Goal: Navigation & Orientation: Locate item on page

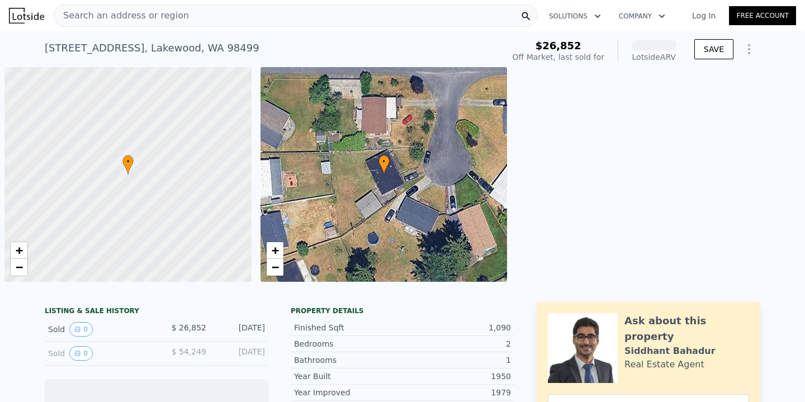
scroll to position [0, 4]
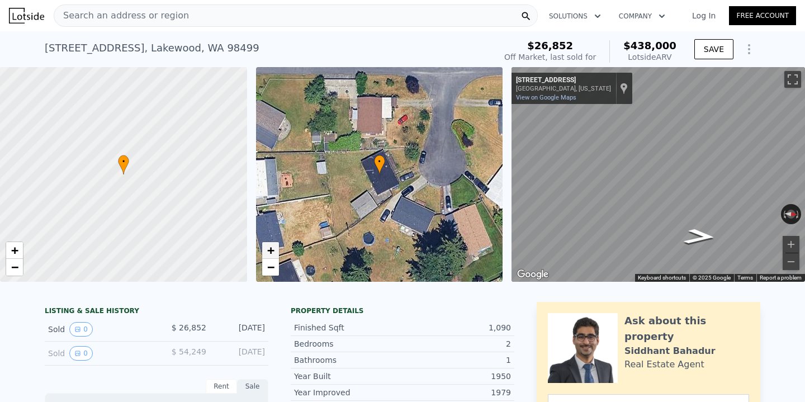
click at [276, 245] on link "+" at bounding box center [270, 250] width 17 height 17
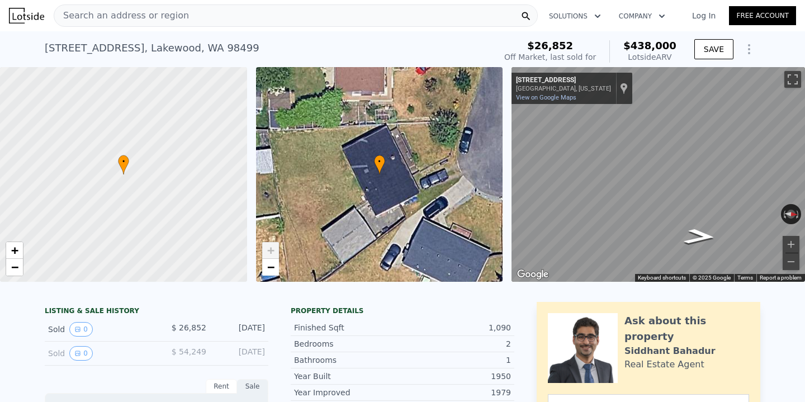
click at [275, 246] on link "+" at bounding box center [270, 250] width 17 height 17
click at [738, 211] on div "← Move left → Move right ↑ Move up ↓ Move down + Zoom in - Zoom out [STREET_ADD…" at bounding box center [657, 174] width 293 height 215
click at [272, 270] on span "−" at bounding box center [270, 267] width 7 height 14
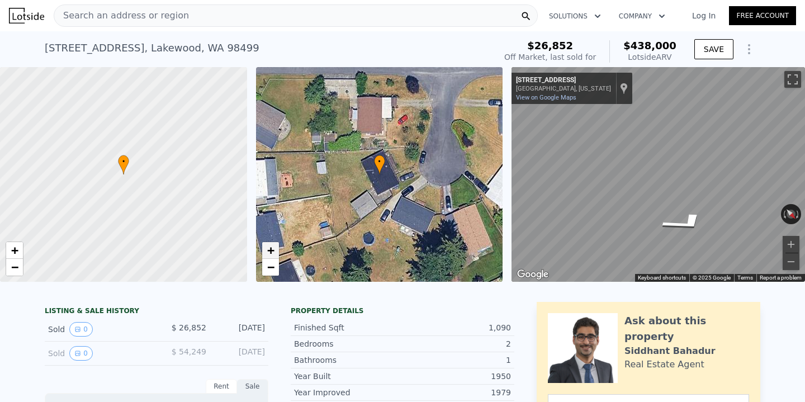
click at [273, 248] on span "+" at bounding box center [270, 250] width 7 height 14
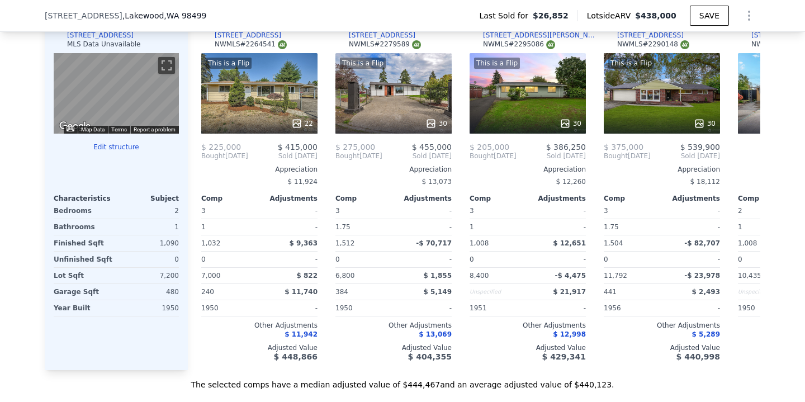
scroll to position [990, 0]
click at [739, 154] on icon at bounding box center [746, 156] width 22 height 22
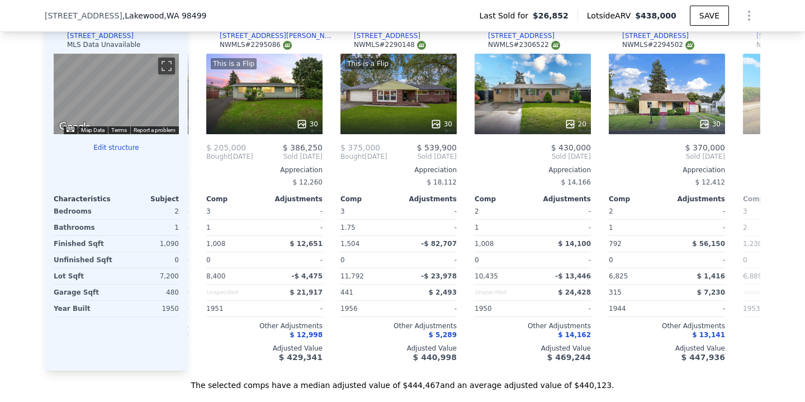
scroll to position [0, 268]
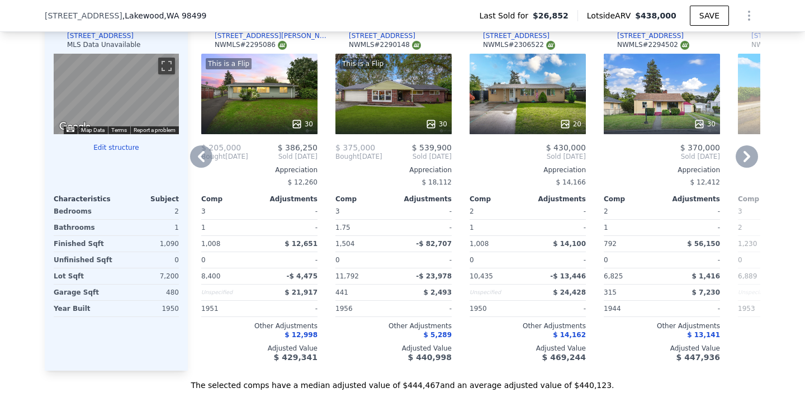
click at [739, 154] on icon at bounding box center [746, 156] width 22 height 22
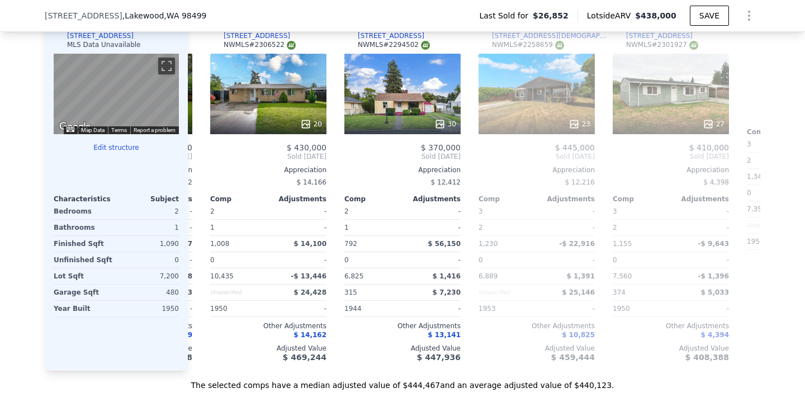
scroll to position [0, 536]
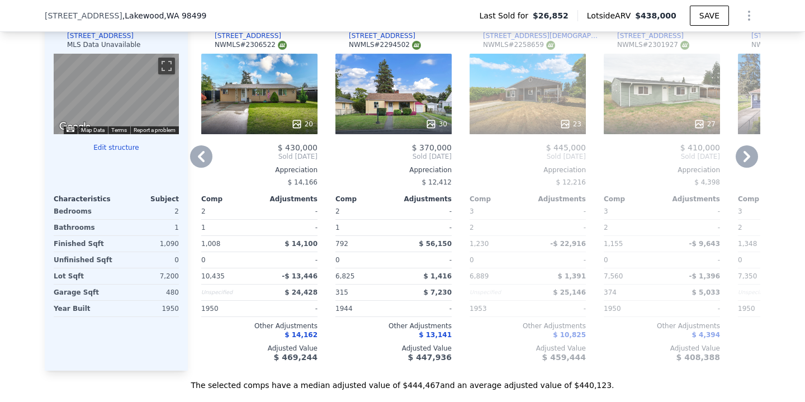
click at [738, 154] on icon at bounding box center [746, 156] width 22 height 22
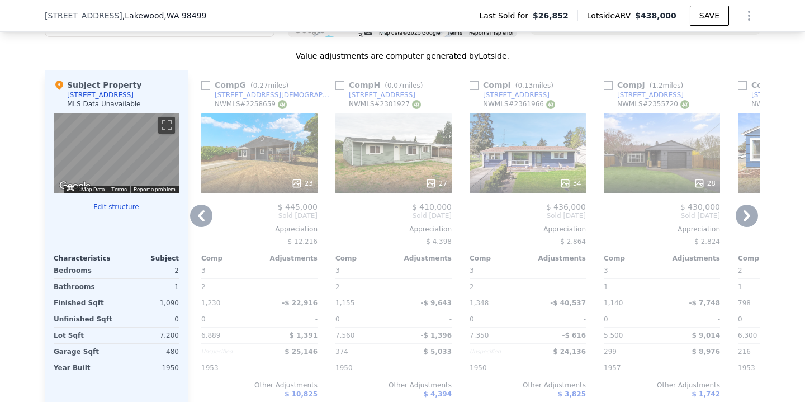
scroll to position [931, 0]
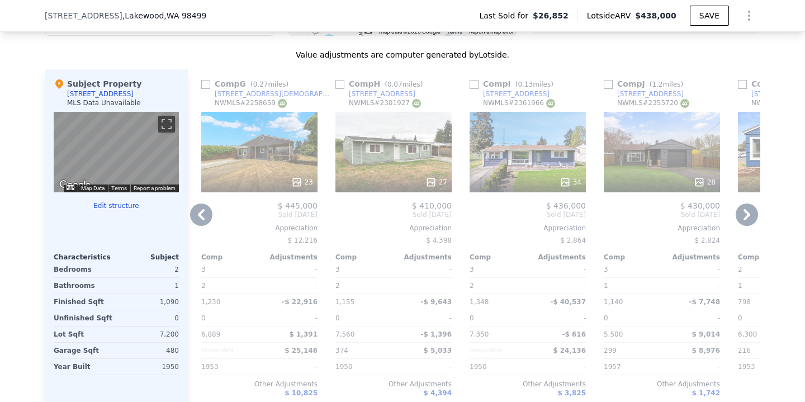
click at [750, 216] on icon at bounding box center [746, 214] width 22 height 22
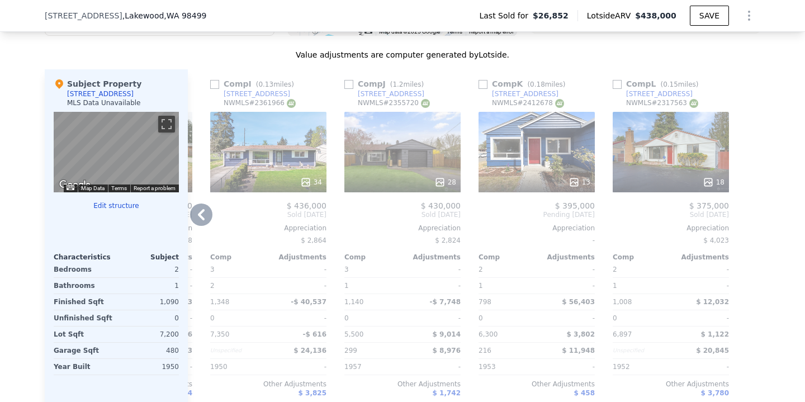
scroll to position [981, 0]
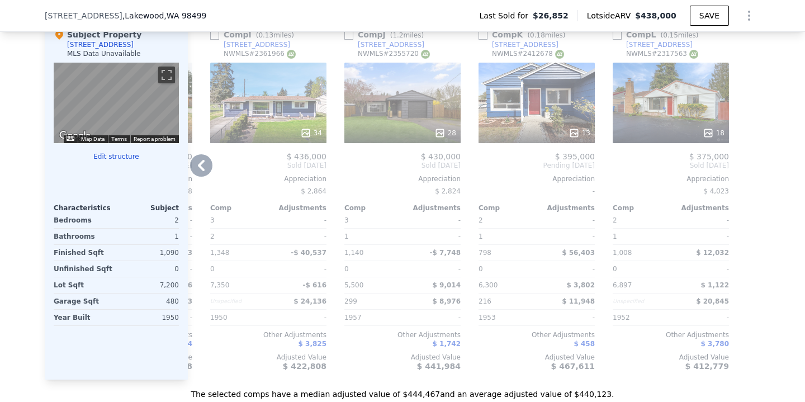
click at [207, 163] on icon at bounding box center [201, 165] width 22 height 22
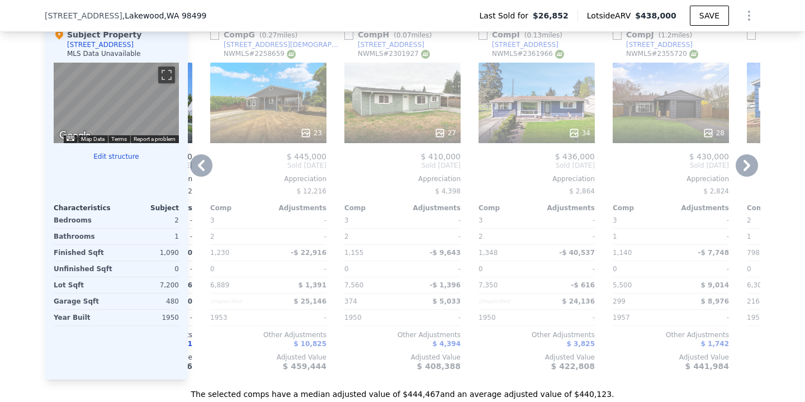
click at [207, 163] on icon at bounding box center [201, 165] width 22 height 22
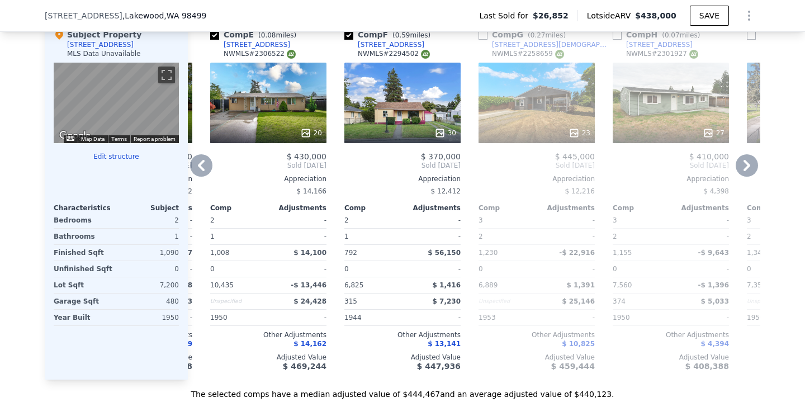
click at [207, 163] on icon at bounding box center [201, 165] width 22 height 22
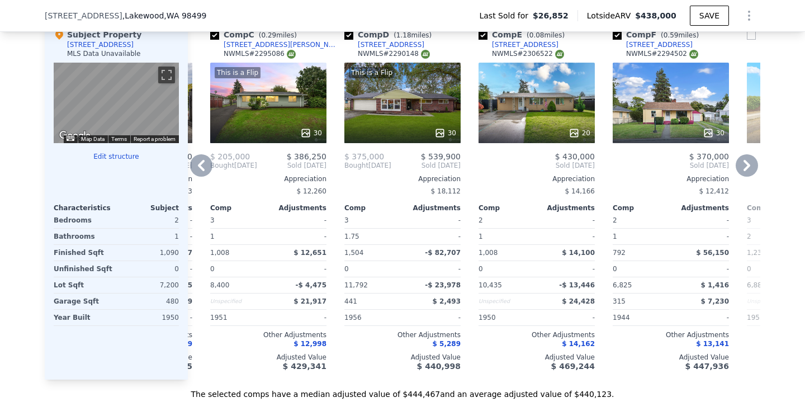
click at [207, 163] on icon at bounding box center [201, 165] width 22 height 22
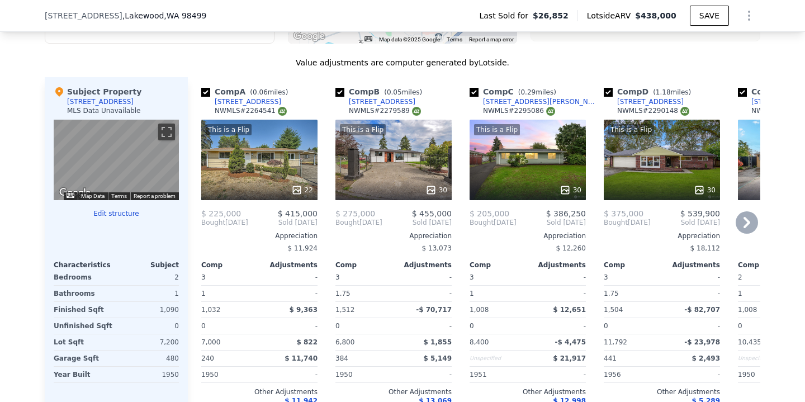
scroll to position [914, 0]
